Goal: Find specific page/section: Find specific page/section

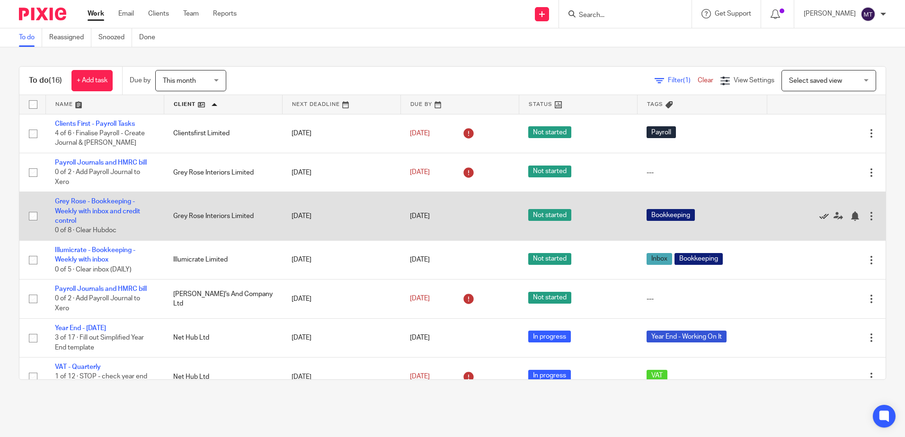
click at [819, 214] on icon at bounding box center [823, 216] width 9 height 9
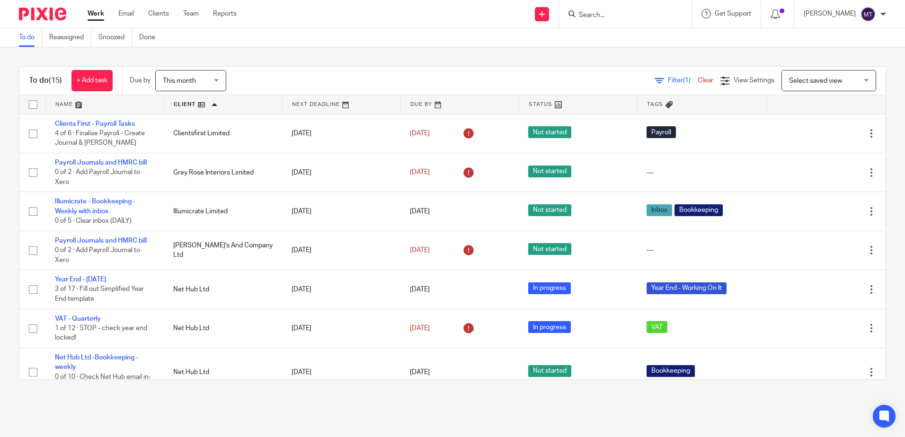
click at [607, 16] on input "Search" at bounding box center [620, 15] width 85 height 9
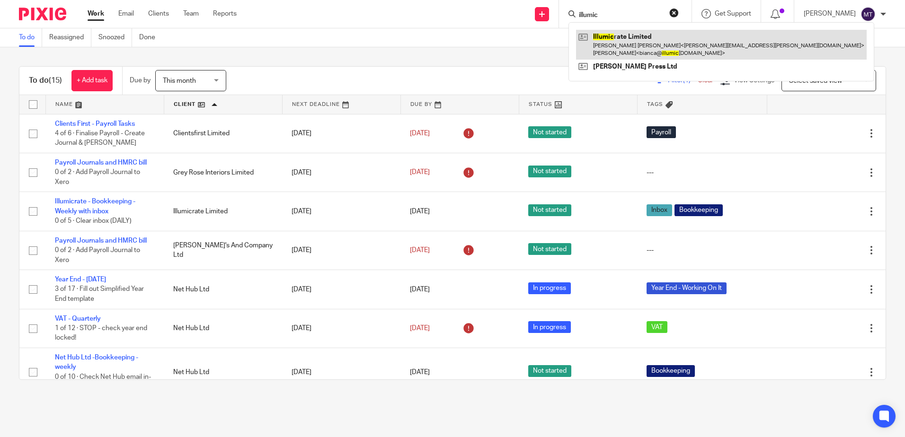
type input "illumic"
click at [631, 45] on link at bounding box center [721, 44] width 291 height 29
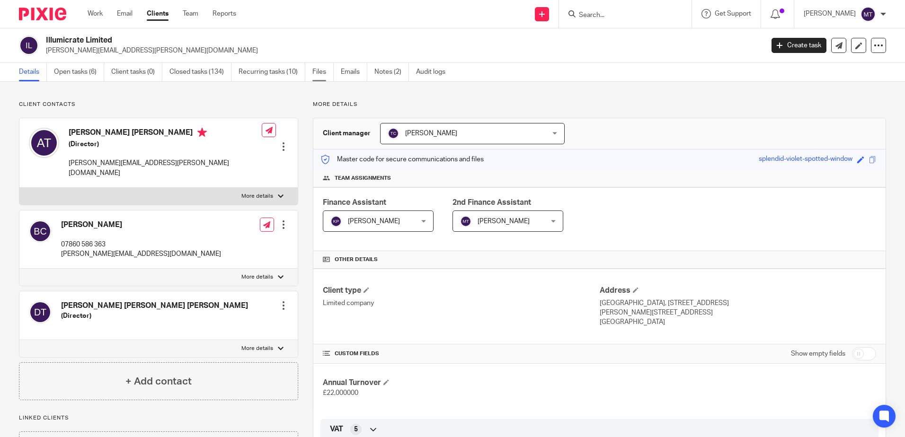
click at [321, 73] on link "Files" at bounding box center [322, 72] width 21 height 18
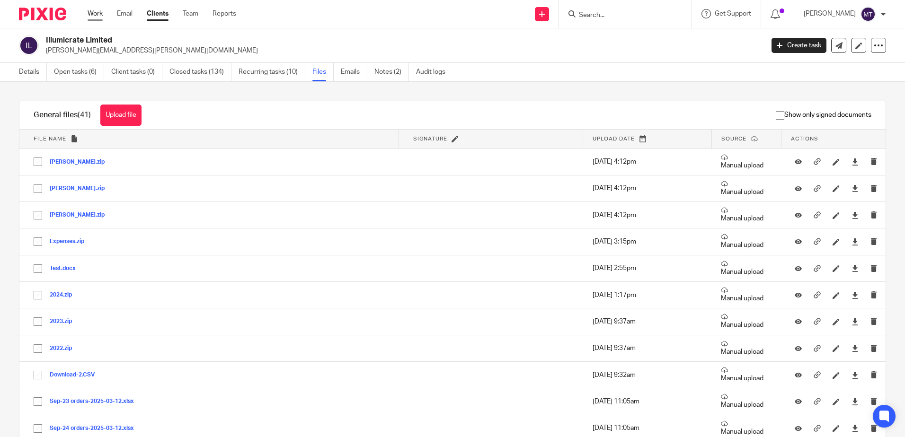
click at [95, 12] on link "Work" at bounding box center [95, 13] width 15 height 9
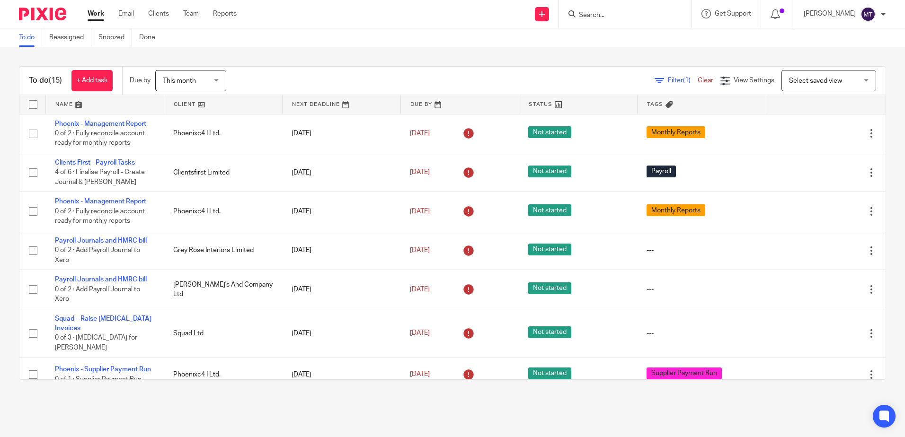
click at [178, 100] on link at bounding box center [223, 104] width 118 height 19
